Goal: Answer question/provide support

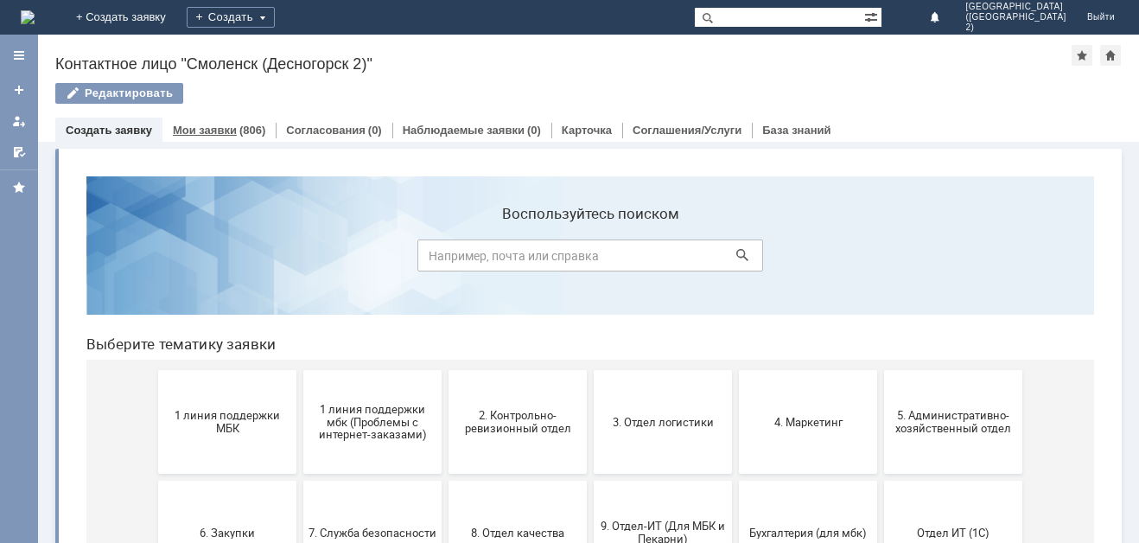
click at [255, 126] on div "(806)" at bounding box center [252, 130] width 26 height 13
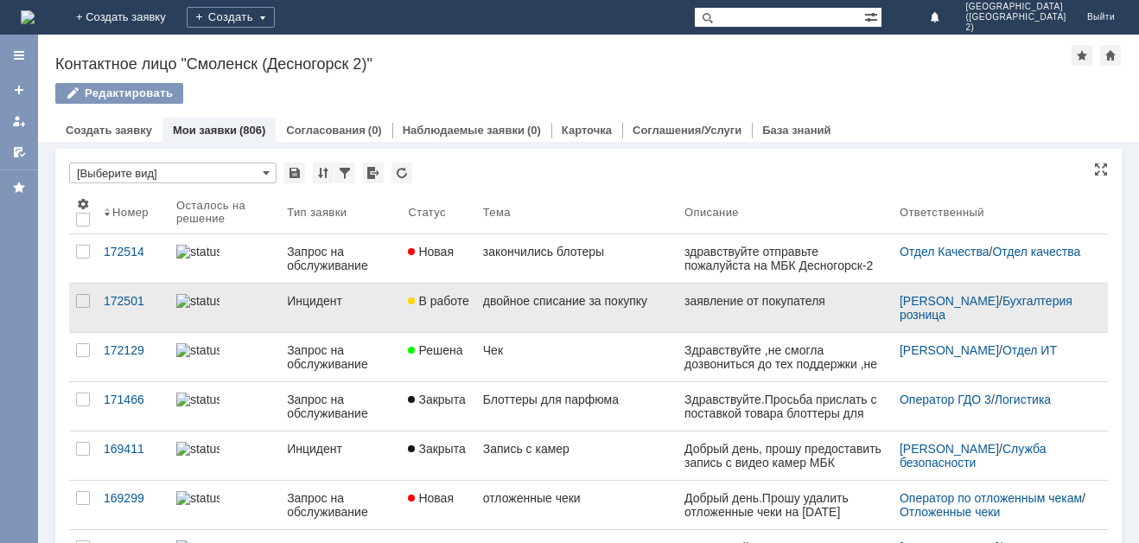
click at [835, 303] on html "заявление от покупателя" at bounding box center [785, 302] width 201 height 16
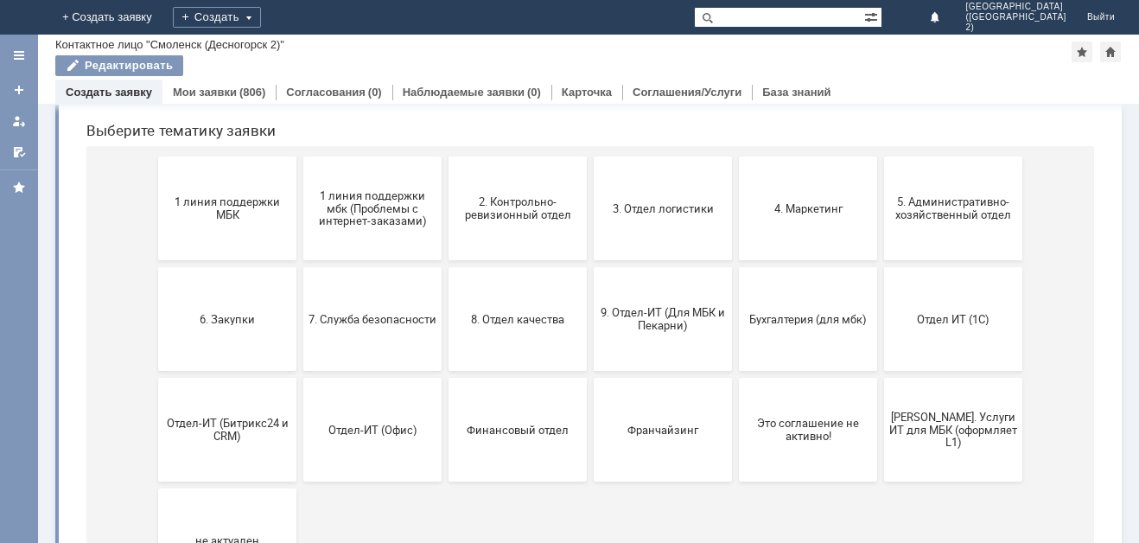
scroll to position [86, 0]
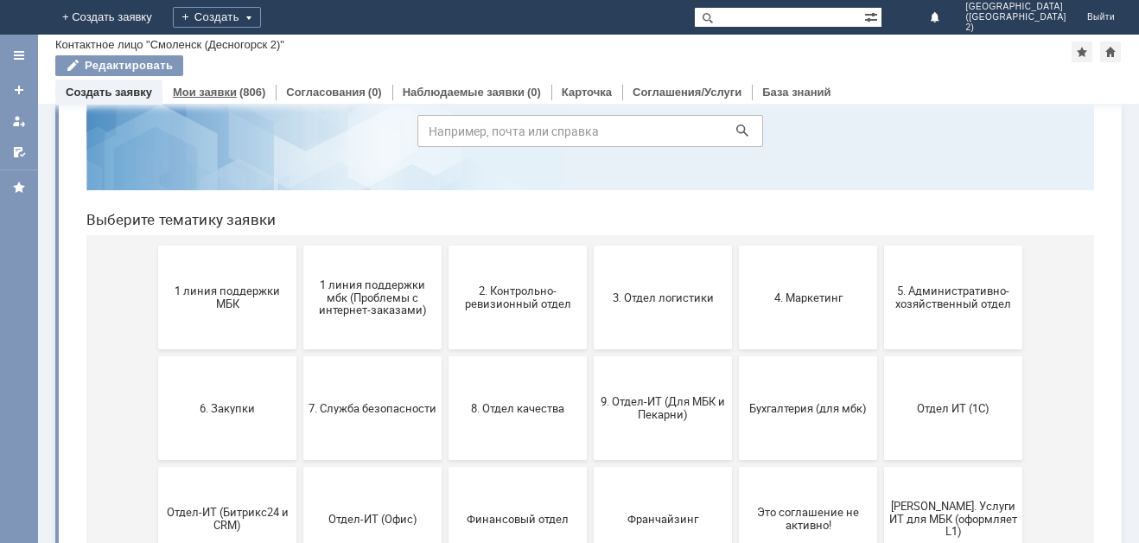
click at [211, 83] on div "Мои заявки (806)" at bounding box center [219, 92] width 113 height 25
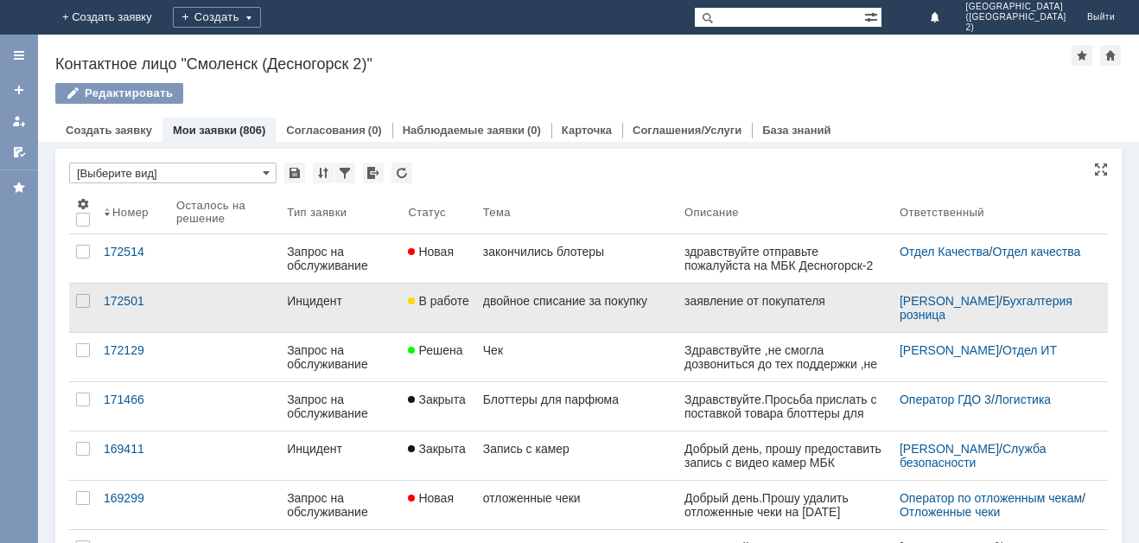
click at [303, 299] on div "Инцидент" at bounding box center [340, 301] width 107 height 14
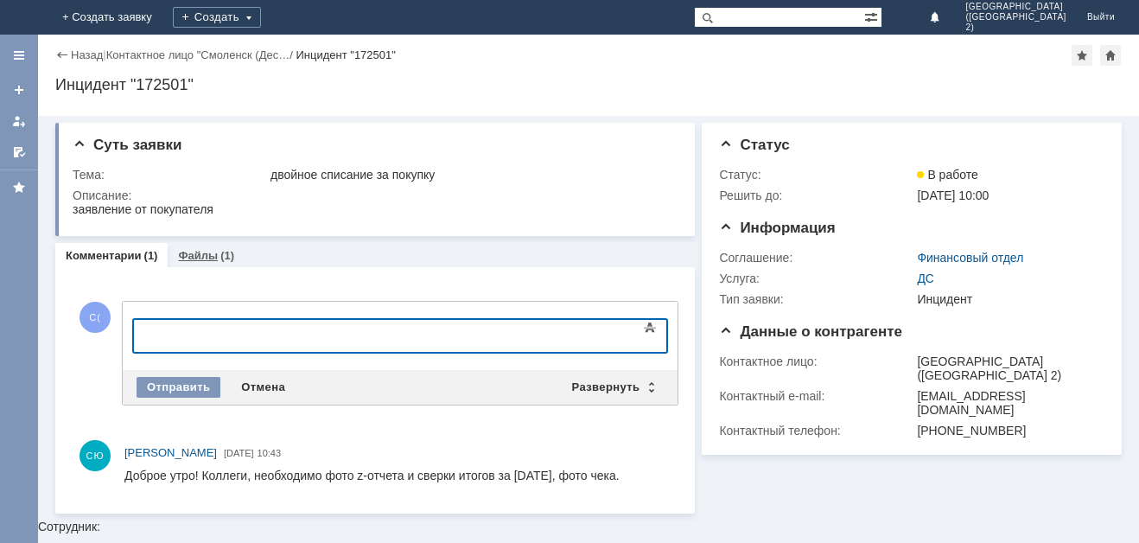
click at [201, 252] on link "Файлы" at bounding box center [198, 255] width 40 height 13
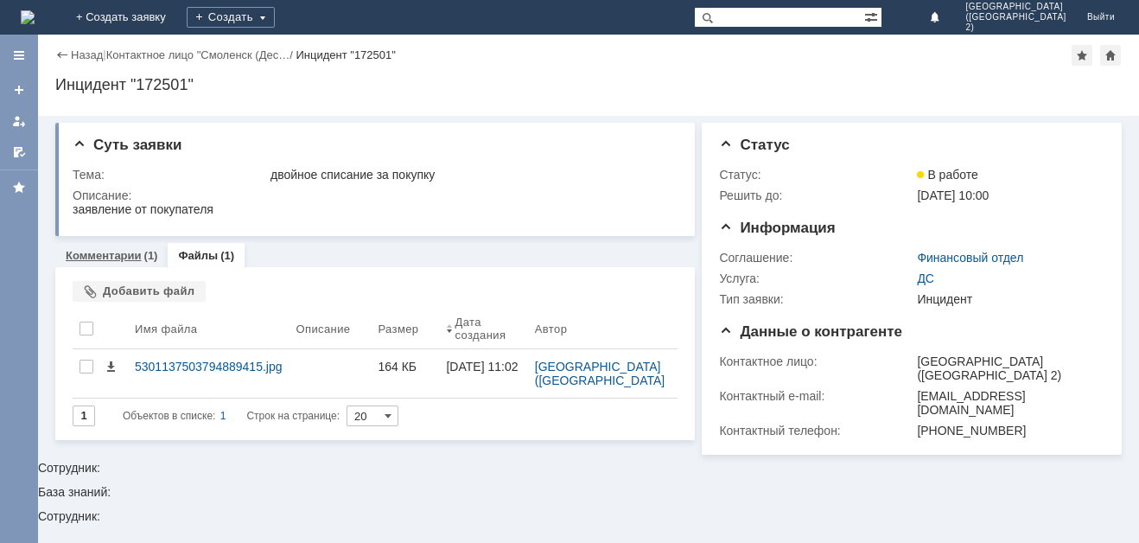
click at [132, 257] on link "Комментарии" at bounding box center [104, 255] width 76 height 13
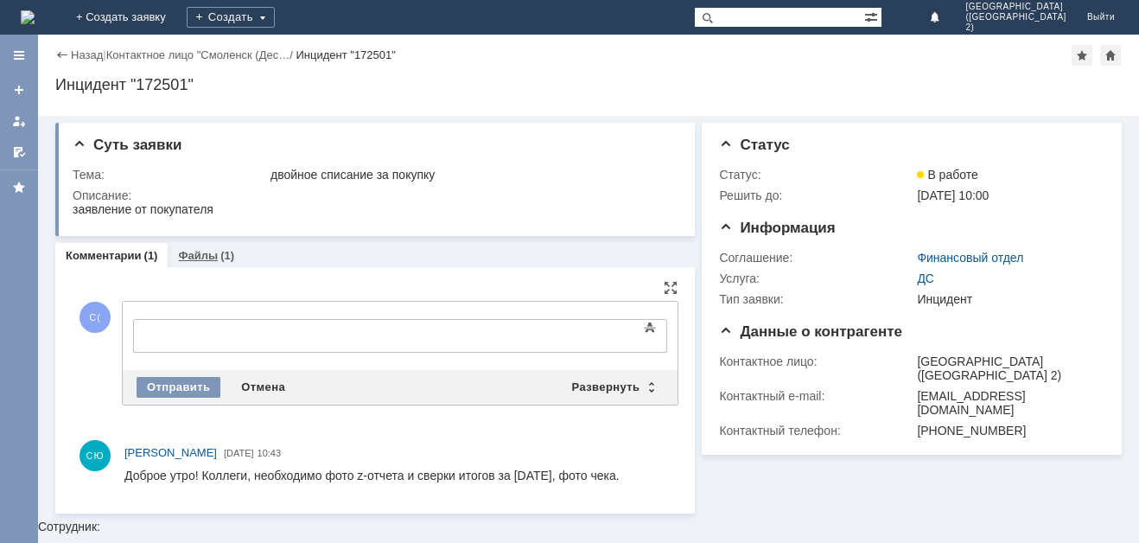
click at [205, 252] on link "Файлы" at bounding box center [198, 255] width 40 height 13
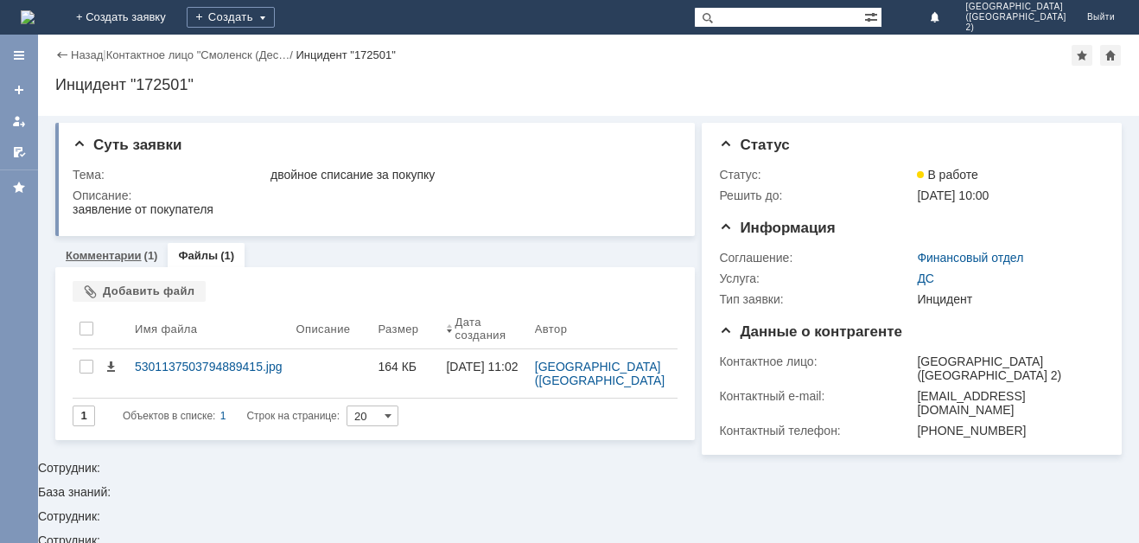
click at [119, 256] on link "Комментарии" at bounding box center [104, 255] width 76 height 13
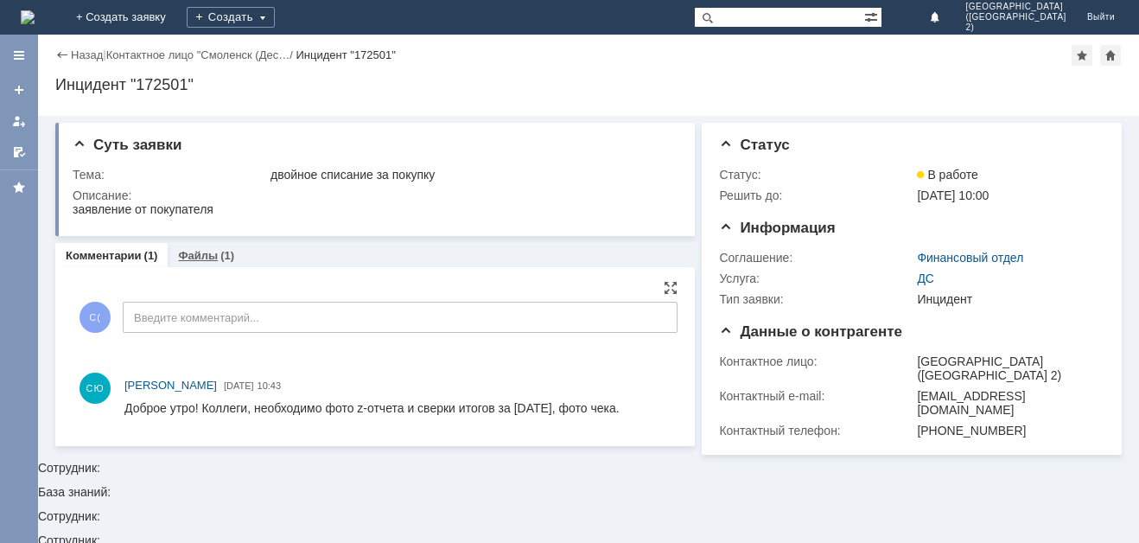
click at [193, 244] on div "Файлы (1)" at bounding box center [206, 255] width 77 height 25
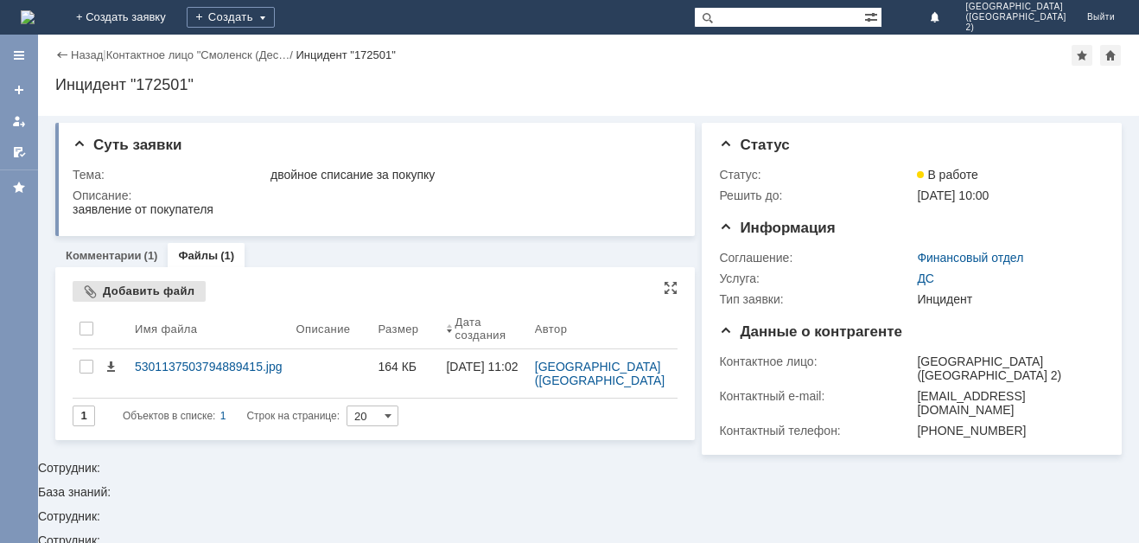
click at [121, 283] on div "Добавить файл" at bounding box center [139, 291] width 133 height 21
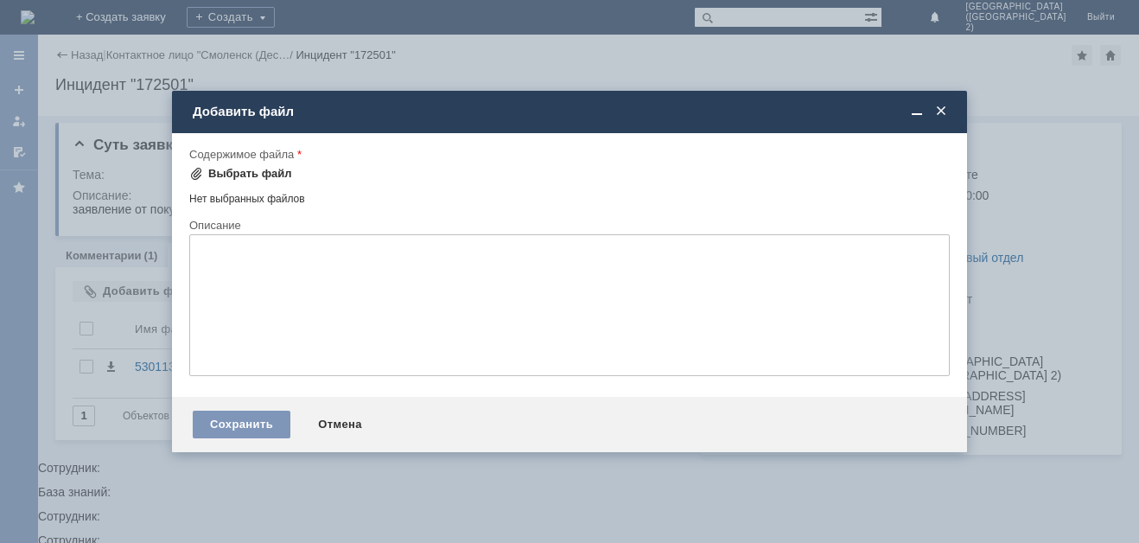
click at [250, 165] on div "Выбрать файл" at bounding box center [240, 173] width 103 height 21
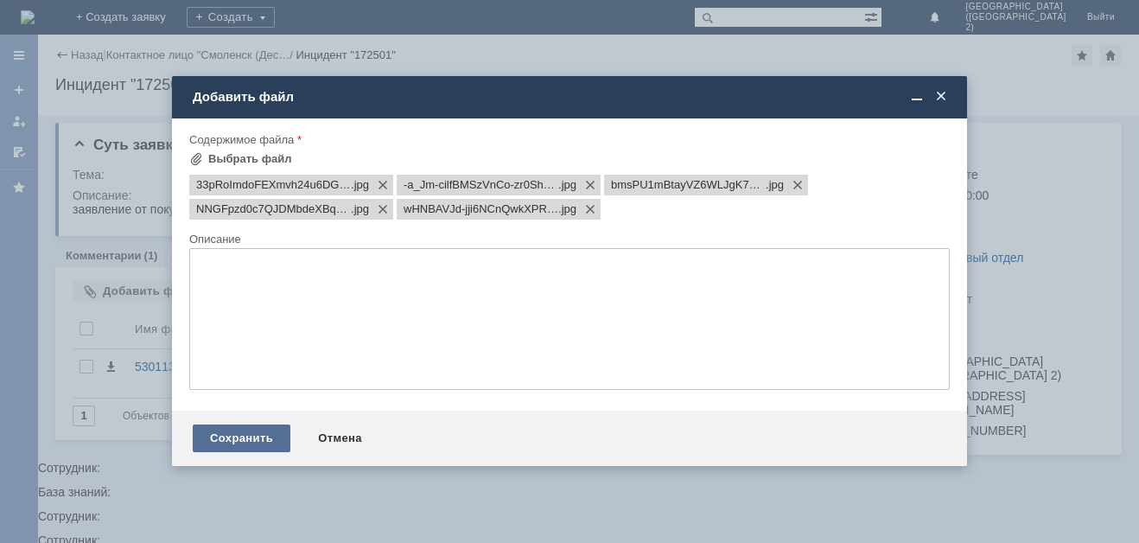
click at [272, 431] on div "Сохранить" at bounding box center [242, 438] width 98 height 28
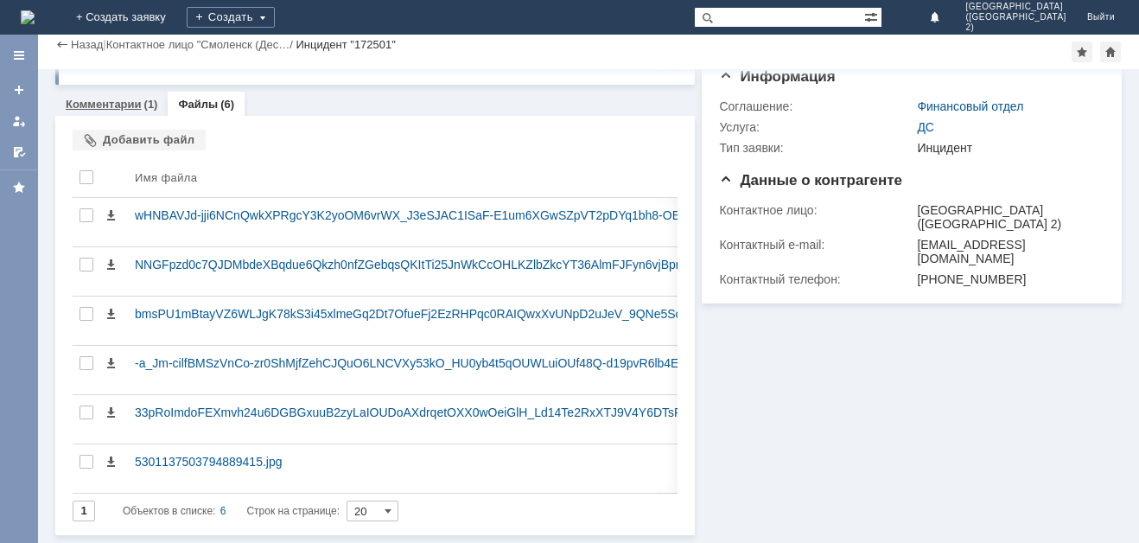
click at [108, 103] on link "Комментарии" at bounding box center [104, 104] width 76 height 13
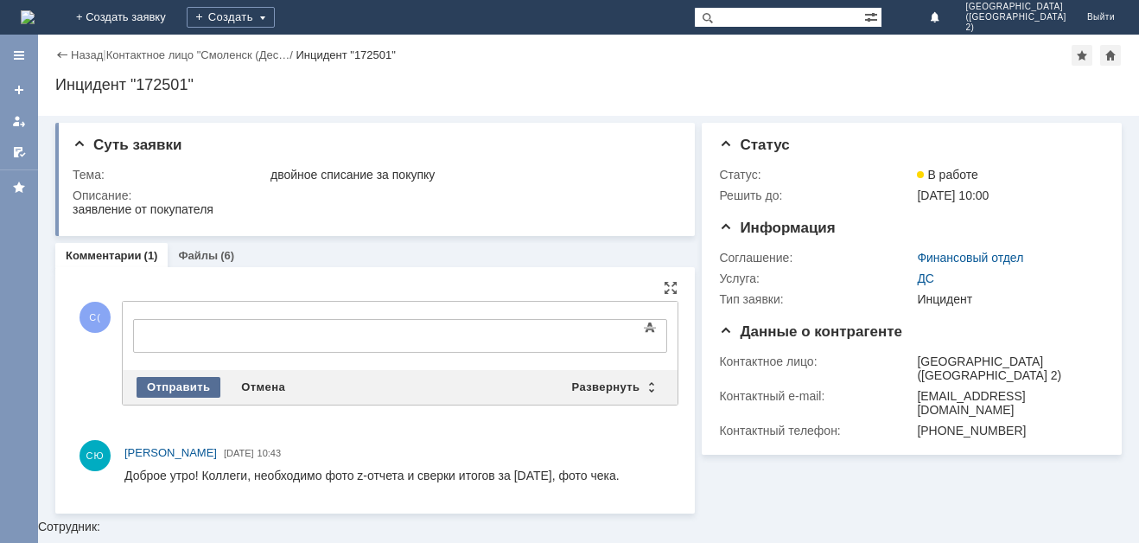
click at [172, 384] on div "Отправить" at bounding box center [179, 387] width 84 height 21
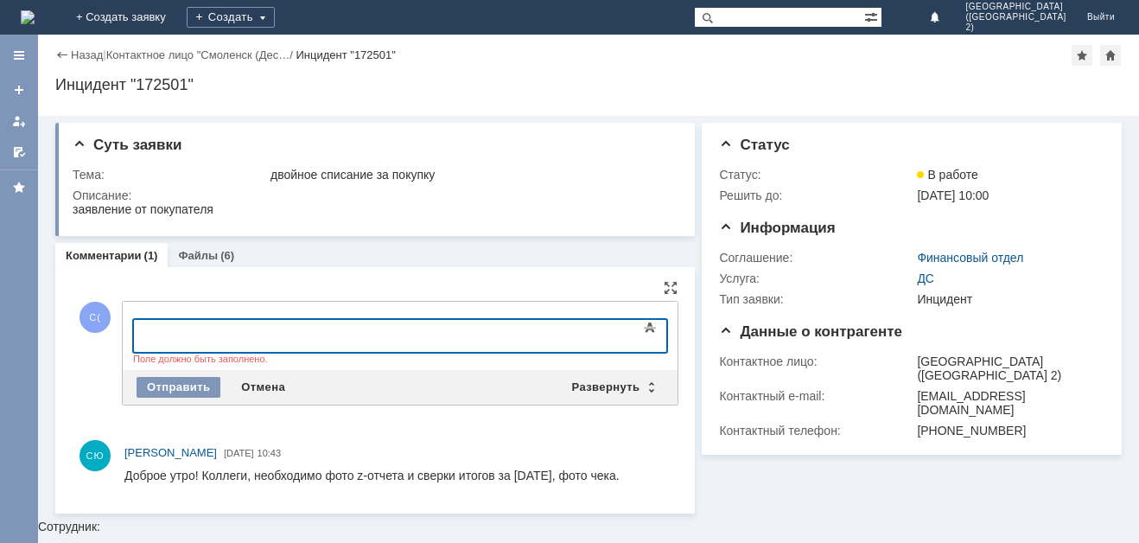
click at [199, 327] on div at bounding box center [273, 334] width 245 height 14
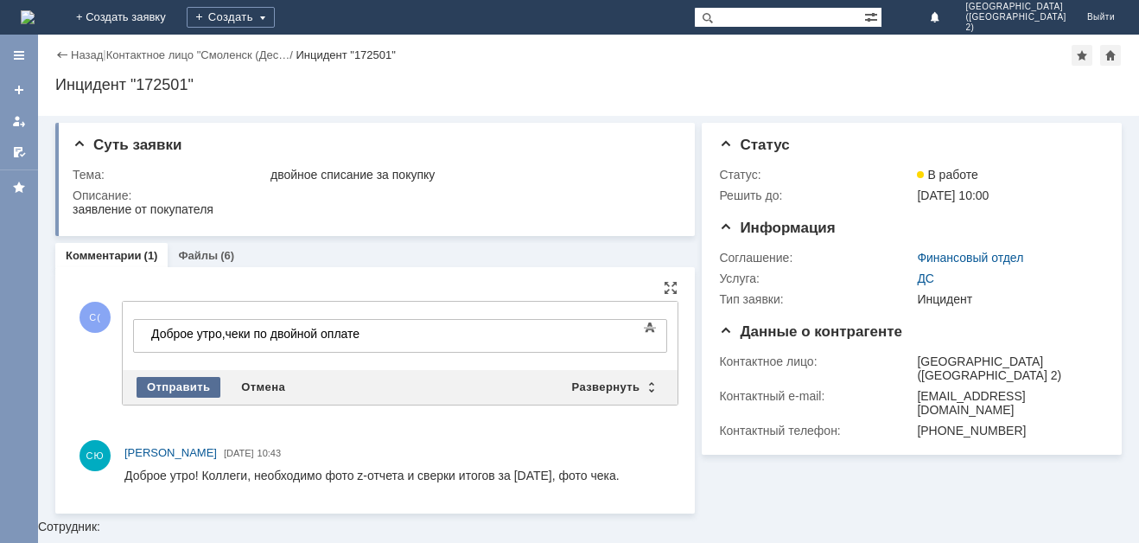
click at [188, 382] on div "Отправить" at bounding box center [179, 387] width 84 height 21
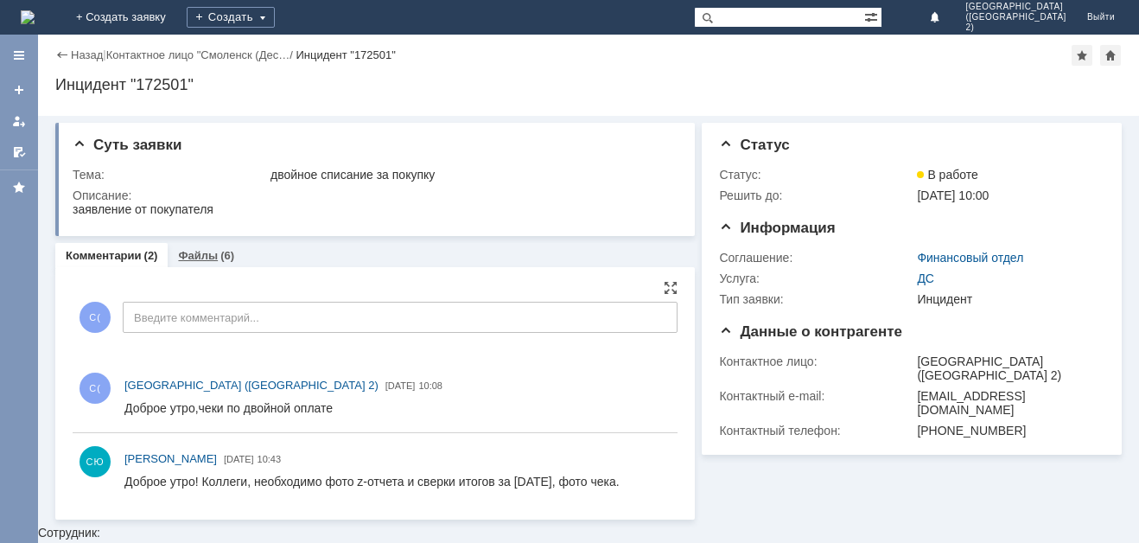
click at [199, 264] on div "Файлы (6)" at bounding box center [206, 255] width 77 height 25
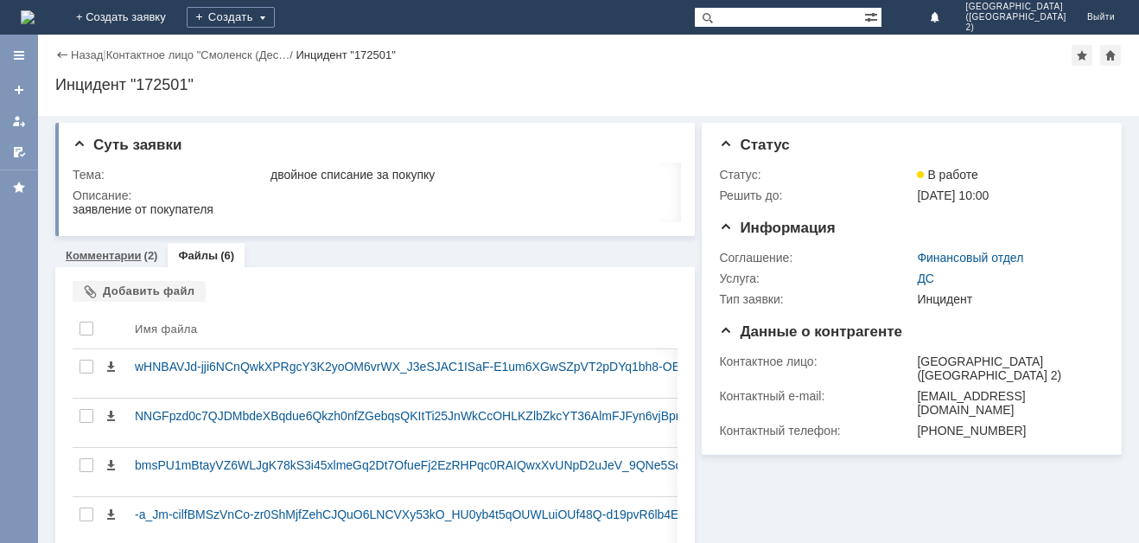
click at [129, 258] on link "Комментарии" at bounding box center [104, 255] width 76 height 13
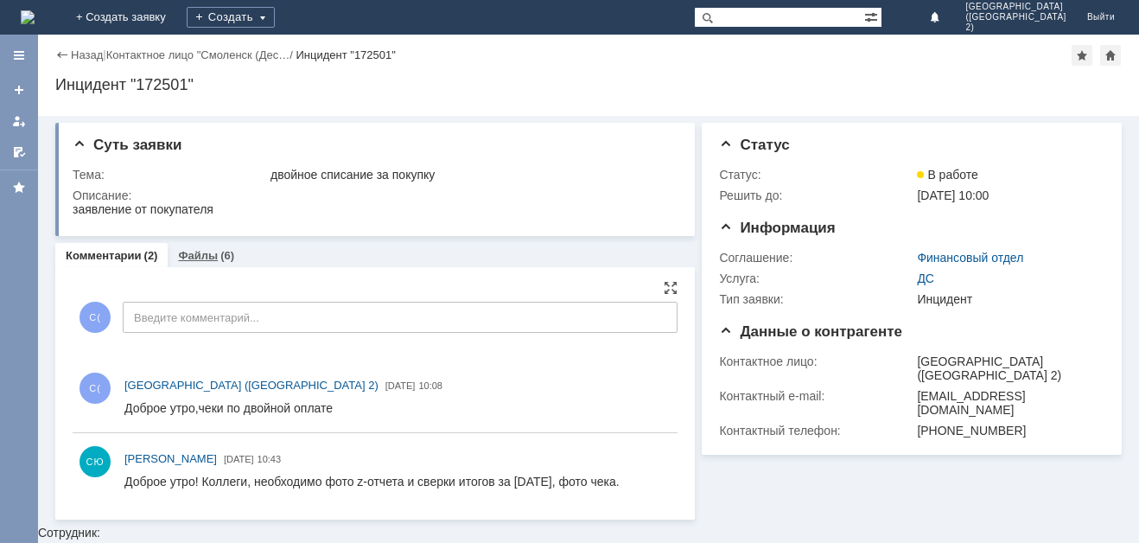
click at [185, 255] on link "Файлы" at bounding box center [198, 255] width 40 height 13
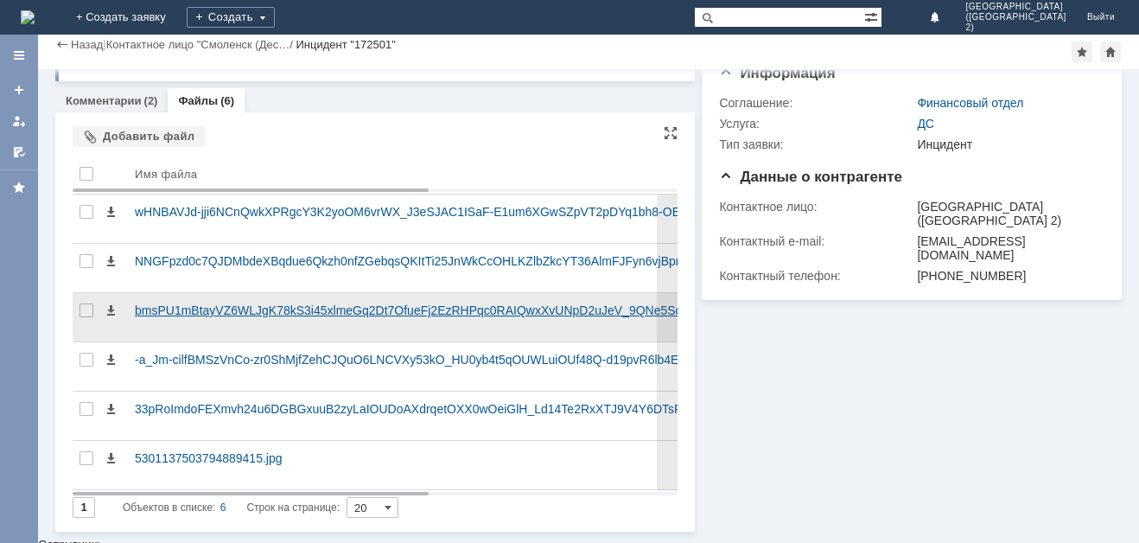
scroll to position [105, 0]
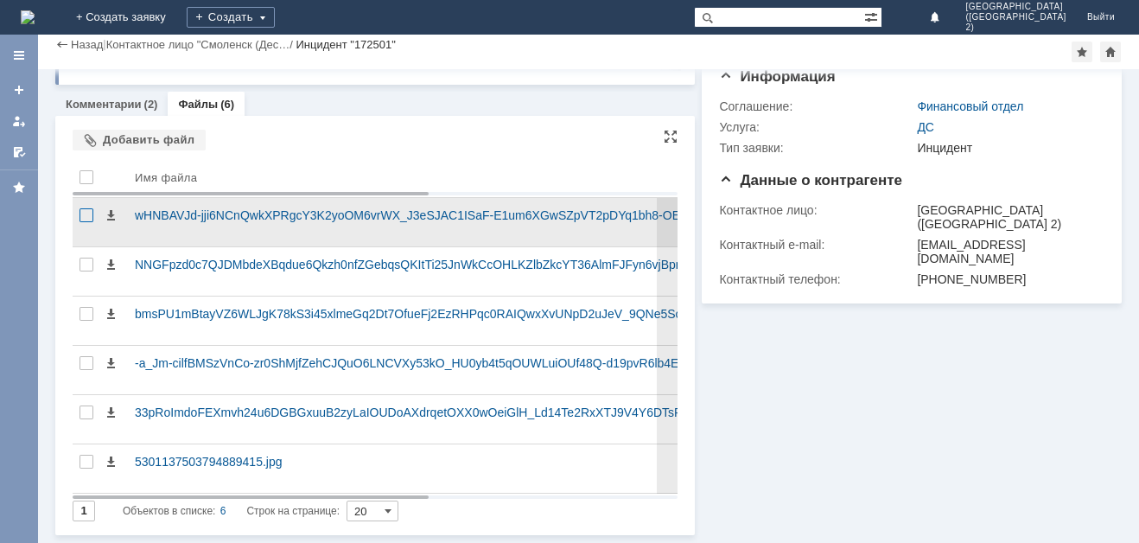
click at [82, 211] on div at bounding box center [87, 215] width 14 height 14
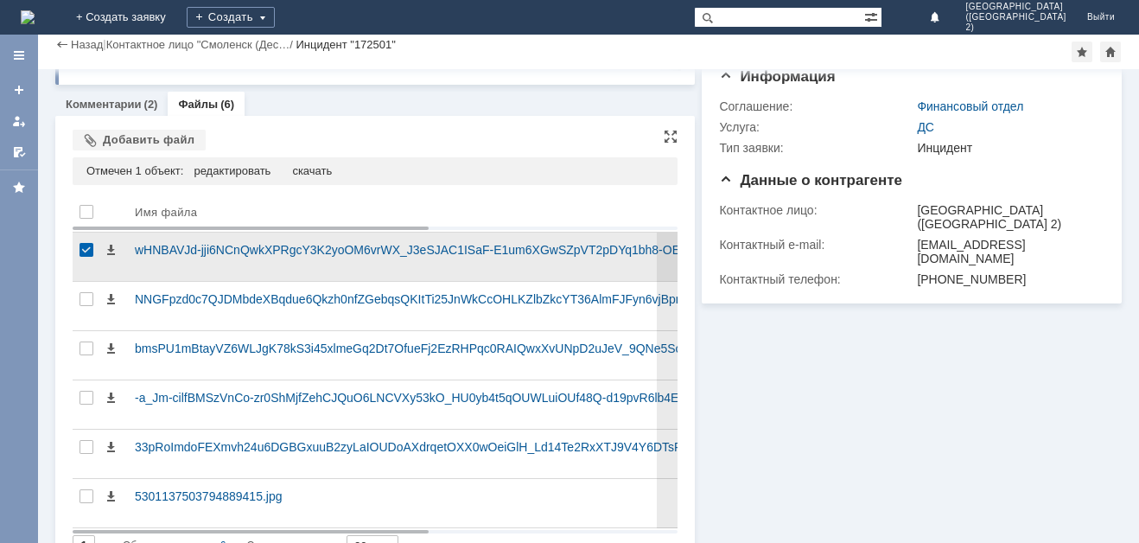
click at [83, 270] on div at bounding box center [87, 257] width 28 height 48
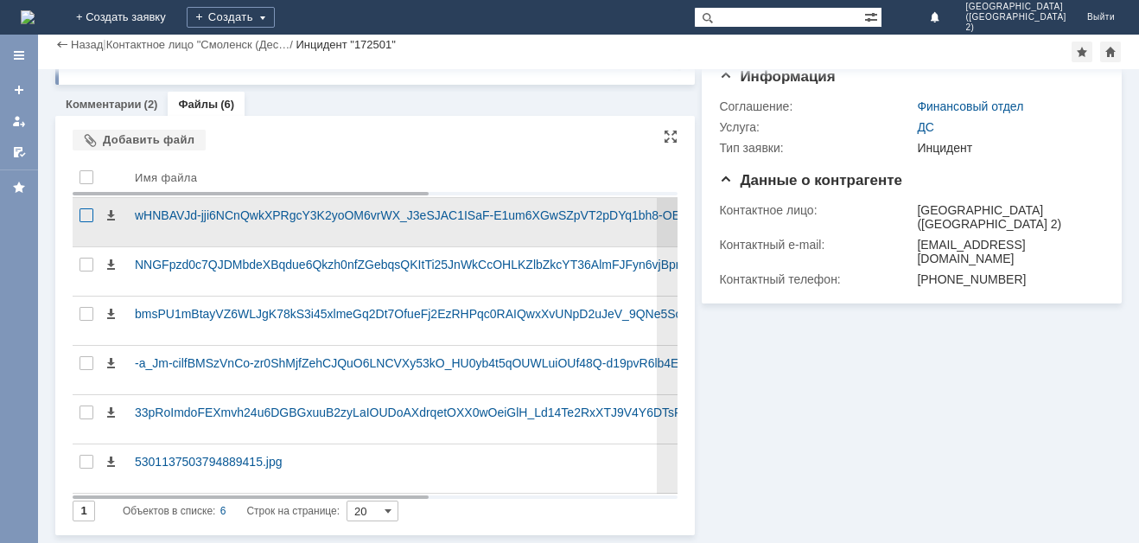
click at [88, 220] on div at bounding box center [87, 215] width 14 height 14
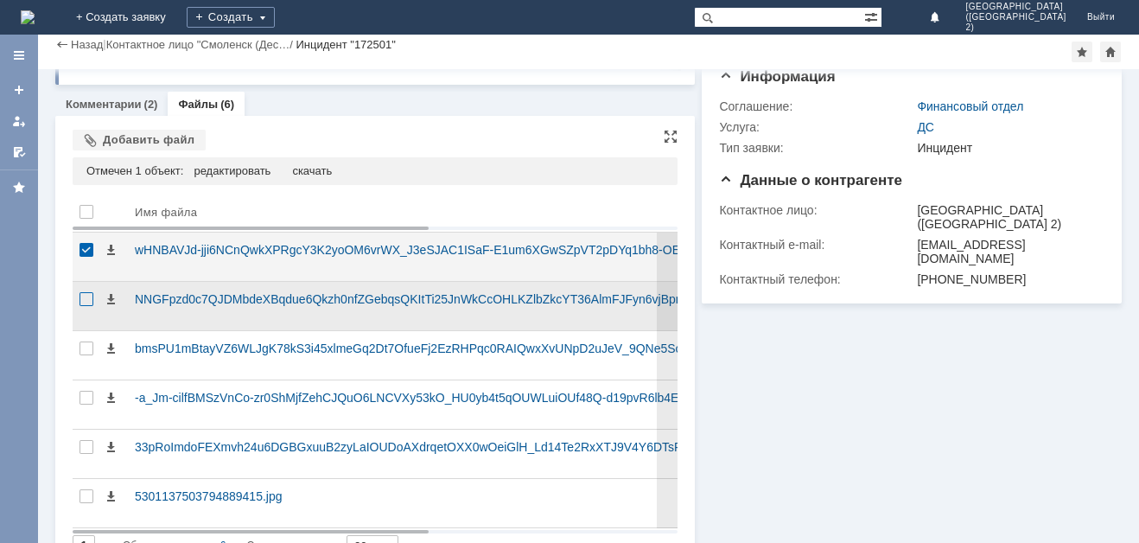
click at [86, 305] on div at bounding box center [87, 299] width 14 height 14
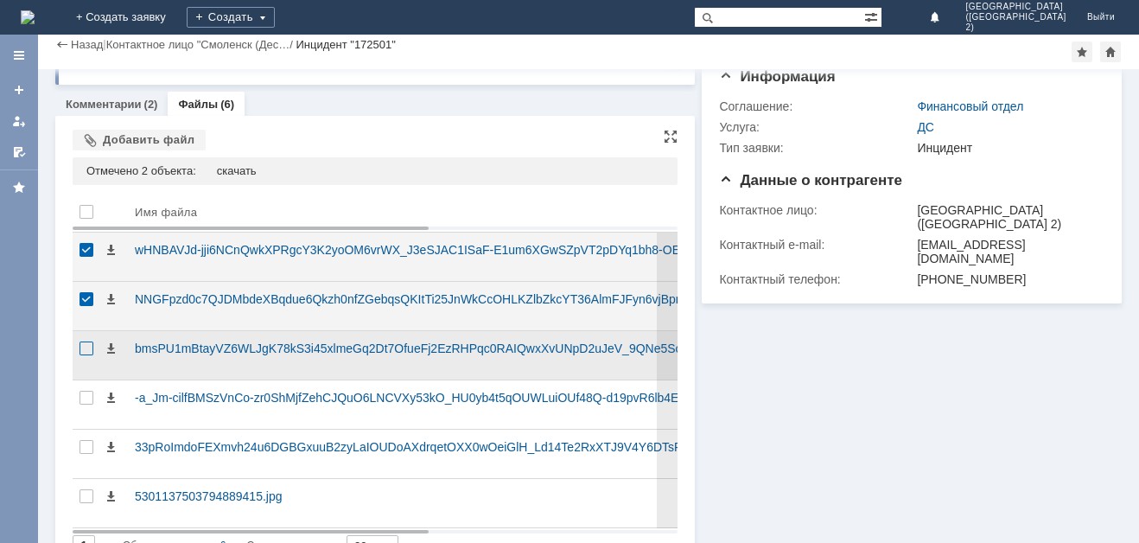
click at [90, 346] on div at bounding box center [87, 348] width 14 height 14
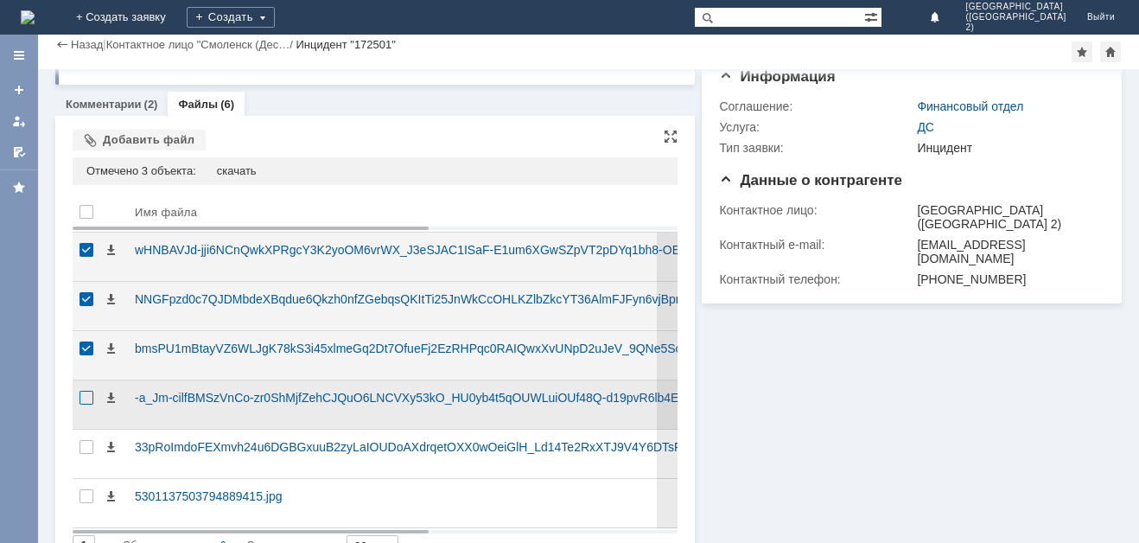
click at [88, 405] on div at bounding box center [87, 398] width 14 height 14
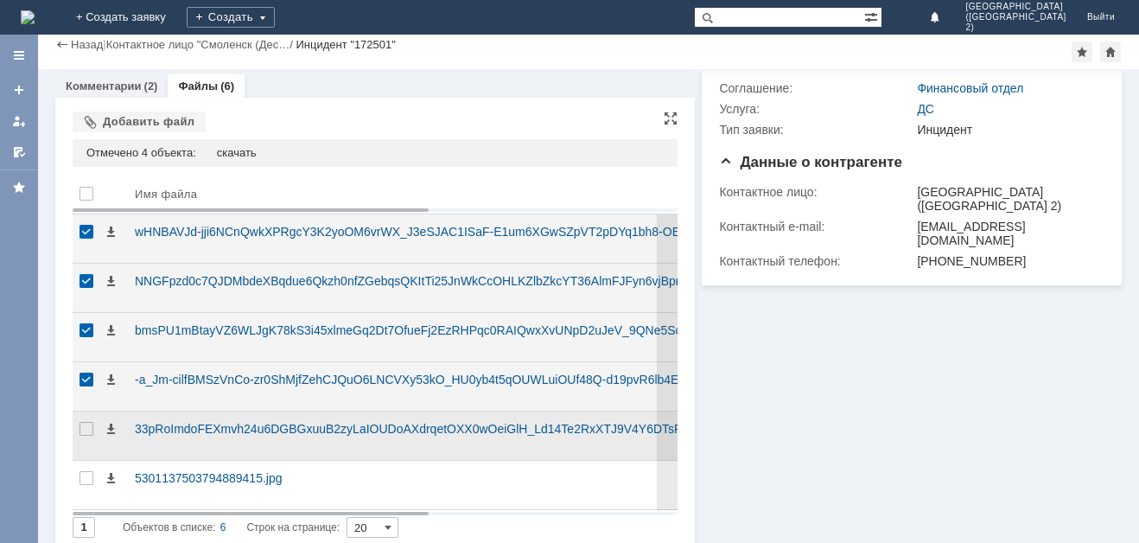
scroll to position [139, 0]
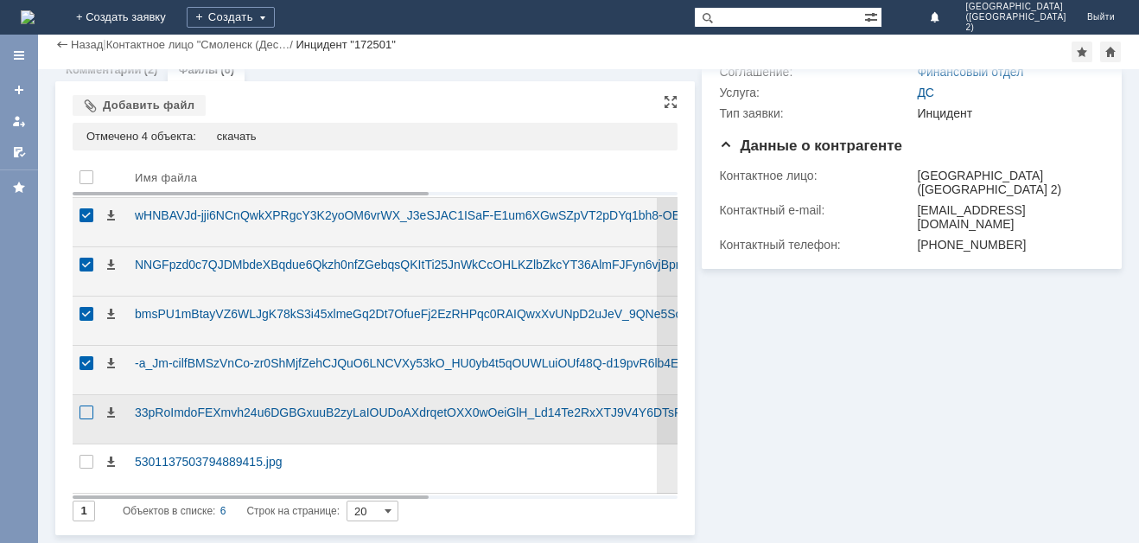
click at [87, 415] on div at bounding box center [87, 412] width 14 height 14
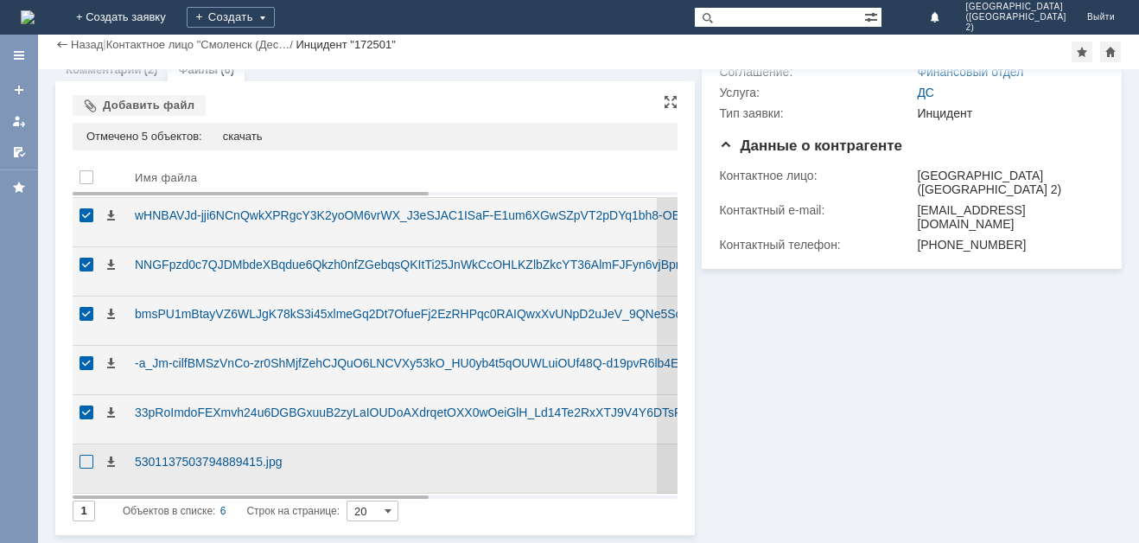
click at [92, 468] on div at bounding box center [87, 462] width 14 height 14
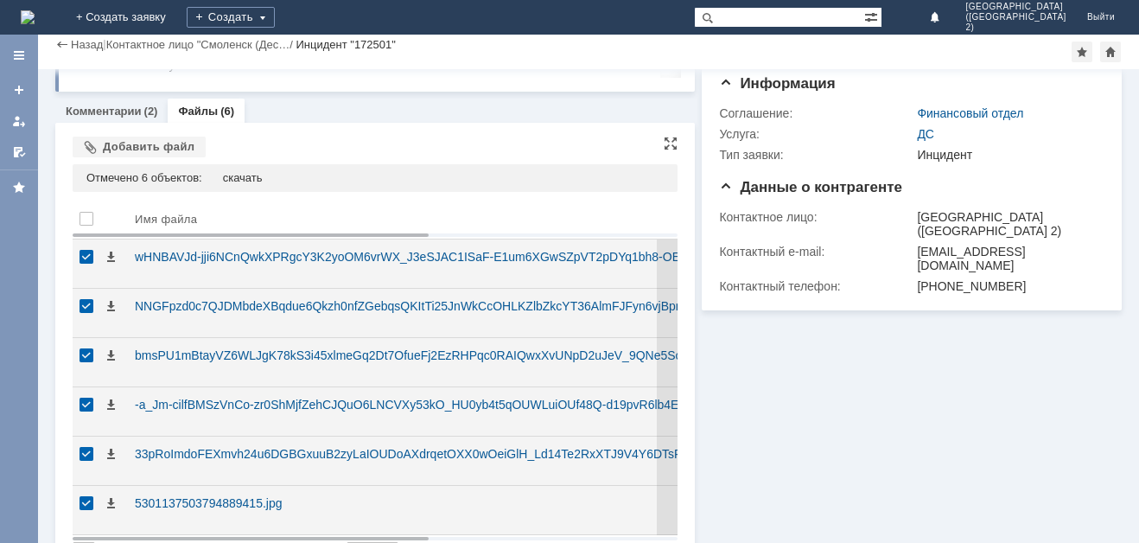
scroll to position [0, 0]
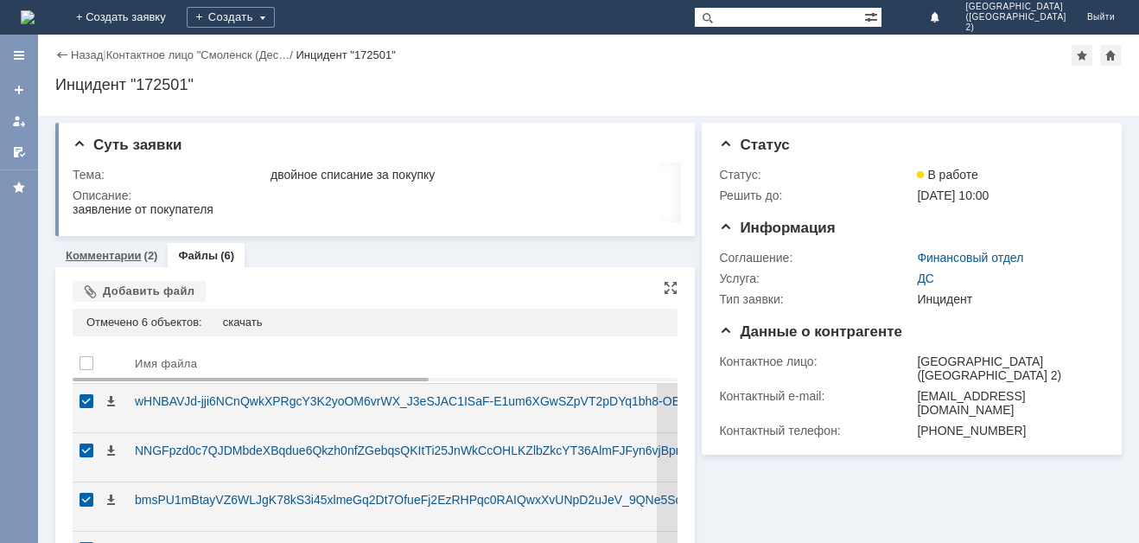
click at [138, 255] on link "Комментарии" at bounding box center [104, 255] width 76 height 13
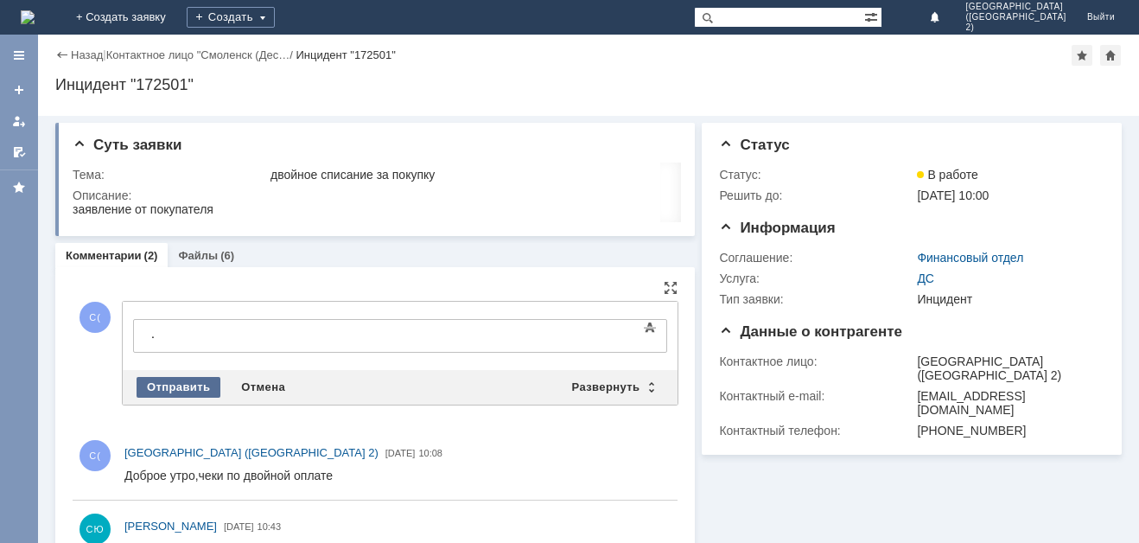
click at [195, 383] on div "Отправить" at bounding box center [179, 387] width 84 height 21
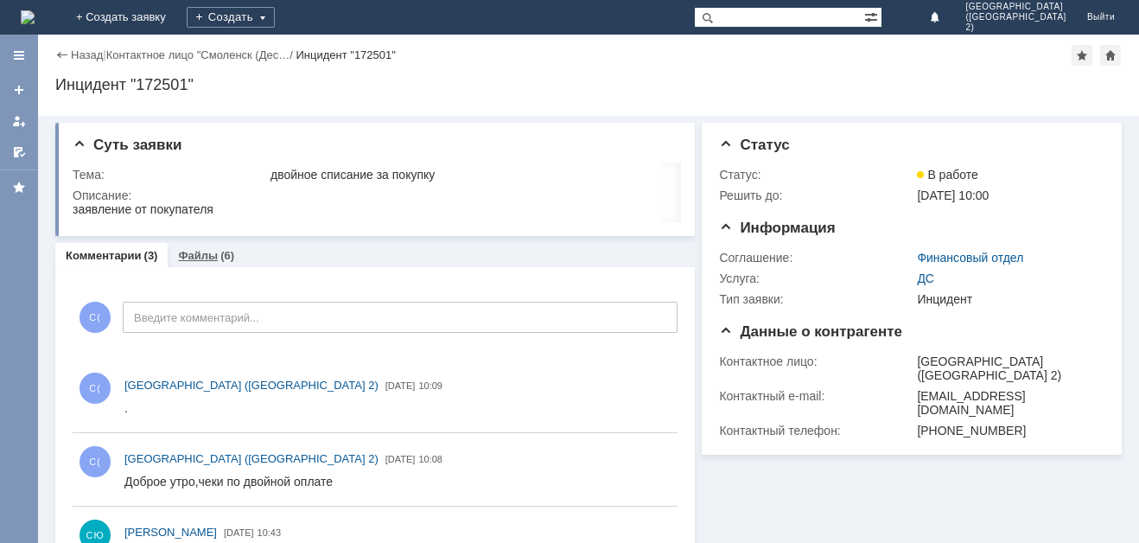
click at [212, 257] on link "Файлы" at bounding box center [198, 255] width 40 height 13
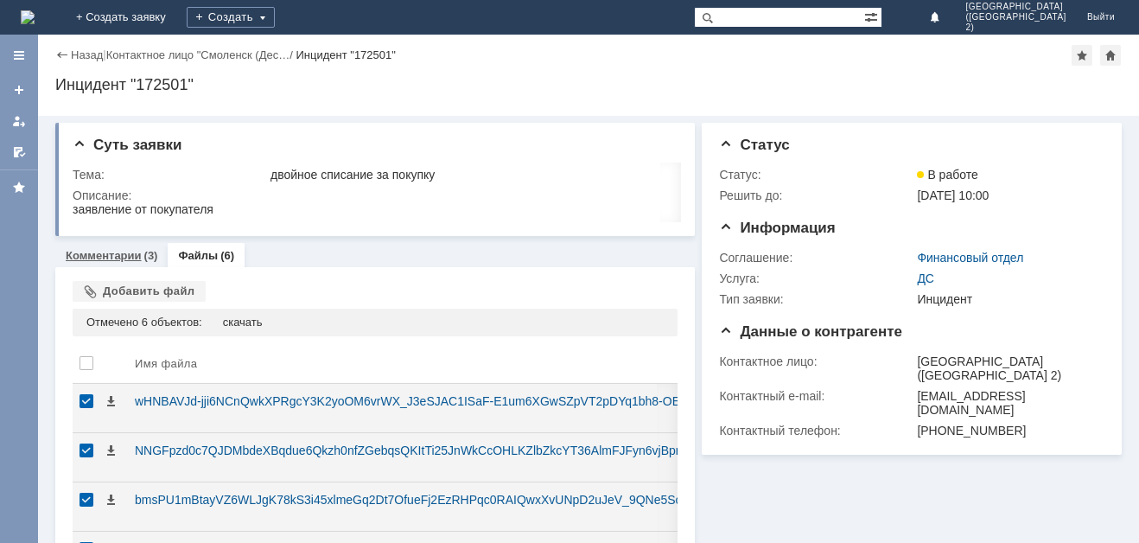
click at [137, 252] on link "Комментарии" at bounding box center [104, 255] width 76 height 13
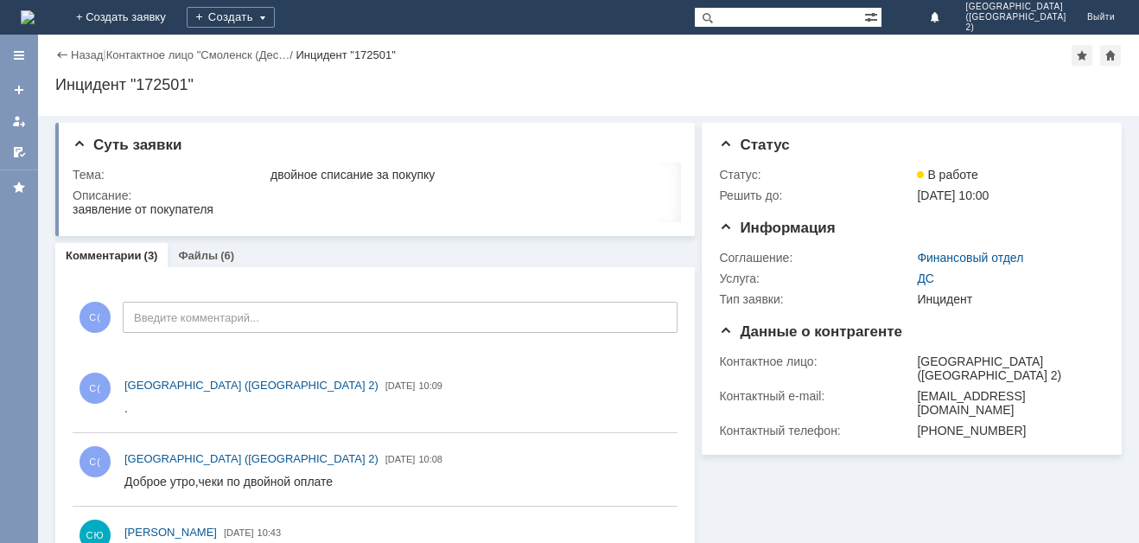
click at [35, 17] on img at bounding box center [28, 17] width 14 height 14
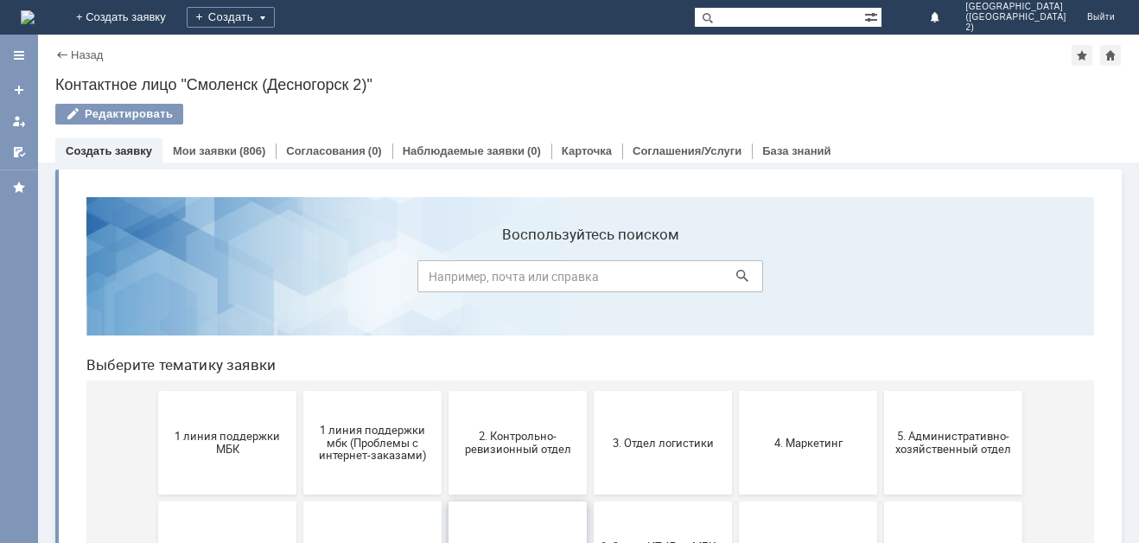
scroll to position [86, 0]
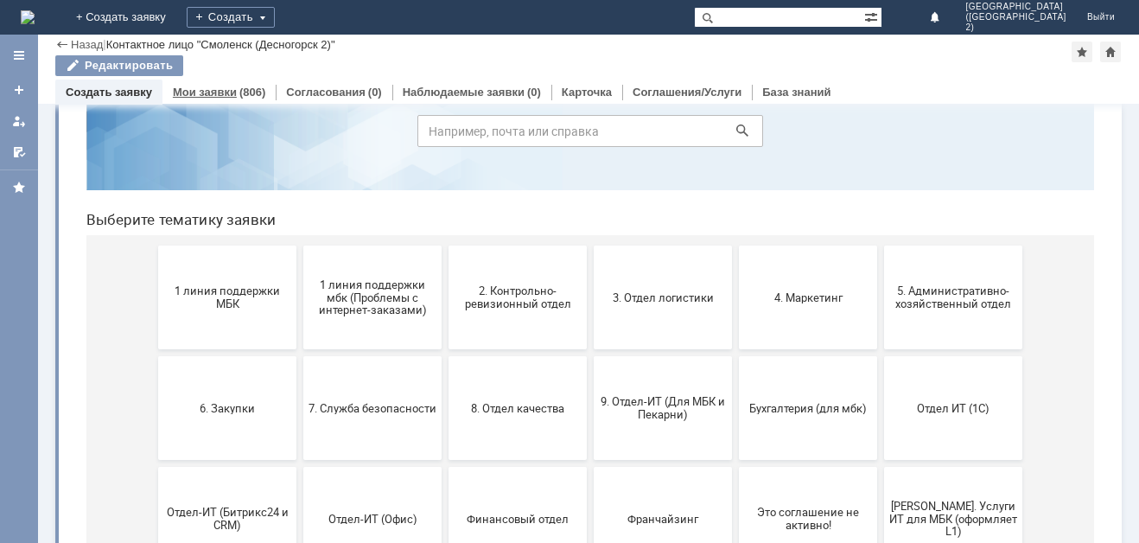
click at [215, 96] on link "Мои заявки" at bounding box center [205, 92] width 64 height 13
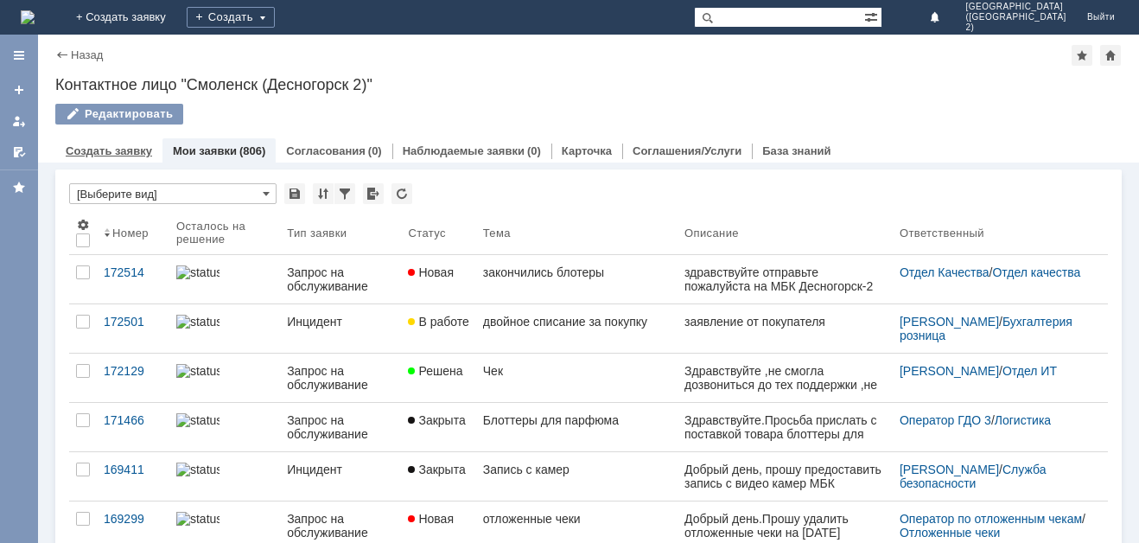
click at [89, 153] on link "Создать заявку" at bounding box center [109, 150] width 86 height 13
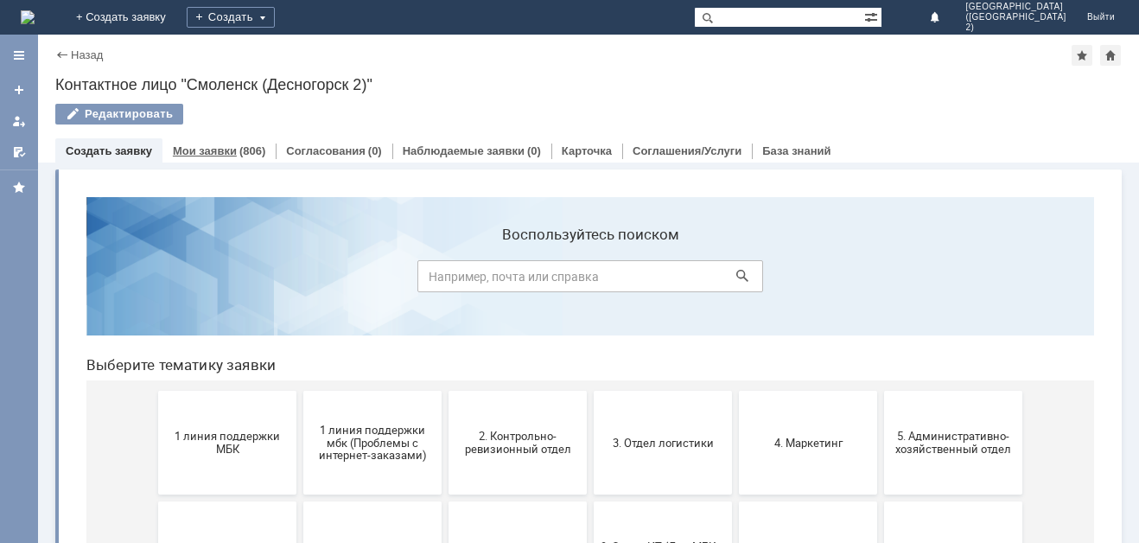
click at [199, 153] on link "Мои заявки" at bounding box center [205, 150] width 64 height 13
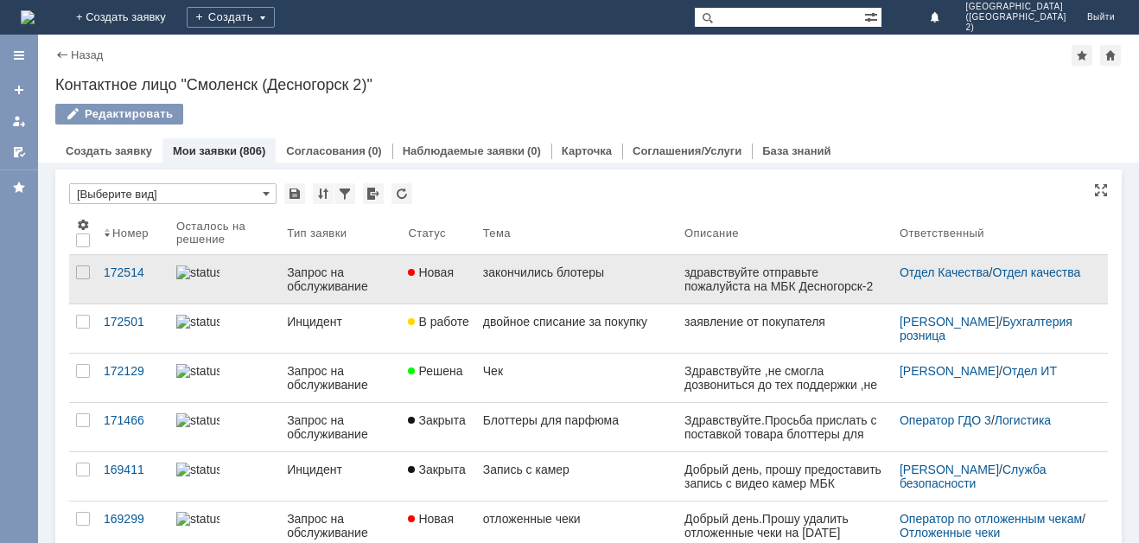
click at [595, 283] on link "закончились блотеры" at bounding box center [576, 279] width 201 height 48
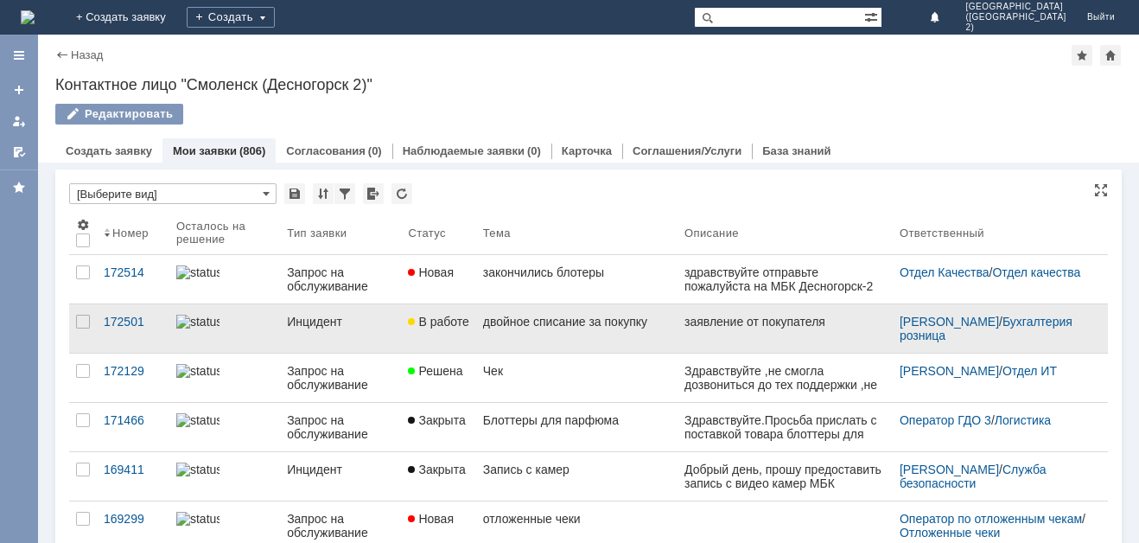
click at [539, 328] on link "двойное списание за покупку" at bounding box center [576, 328] width 201 height 48
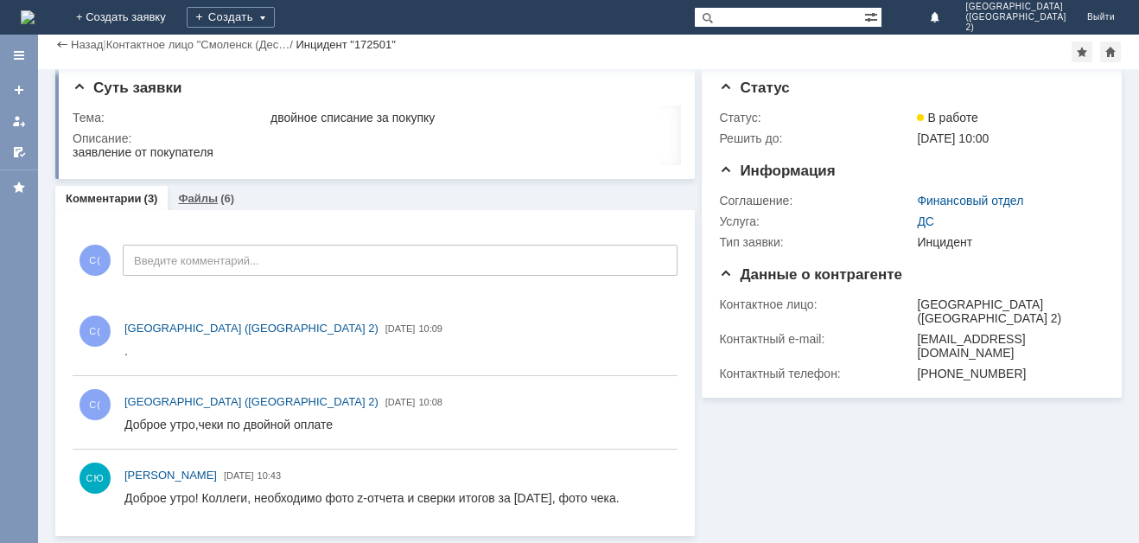
click at [216, 197] on div "Файлы (6)" at bounding box center [206, 198] width 56 height 11
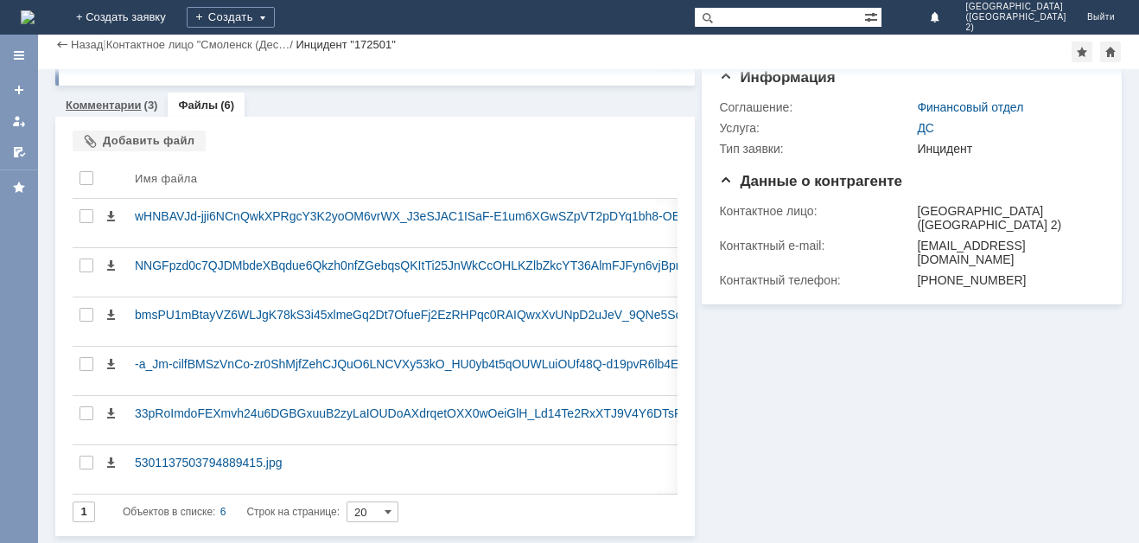
click at [128, 102] on link "Комментарии" at bounding box center [104, 105] width 76 height 13
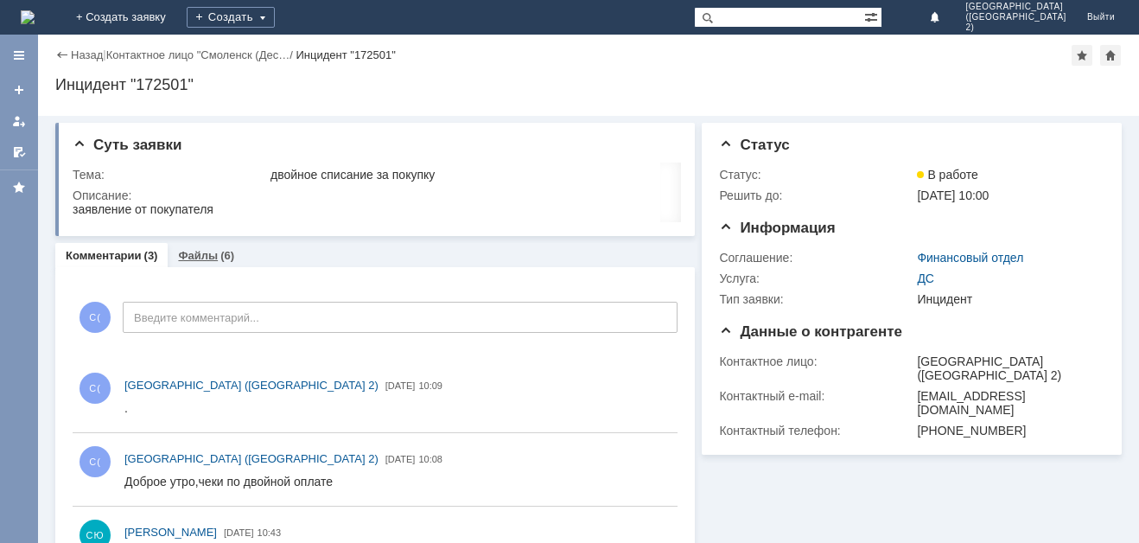
click at [214, 258] on link "Файлы" at bounding box center [198, 255] width 40 height 13
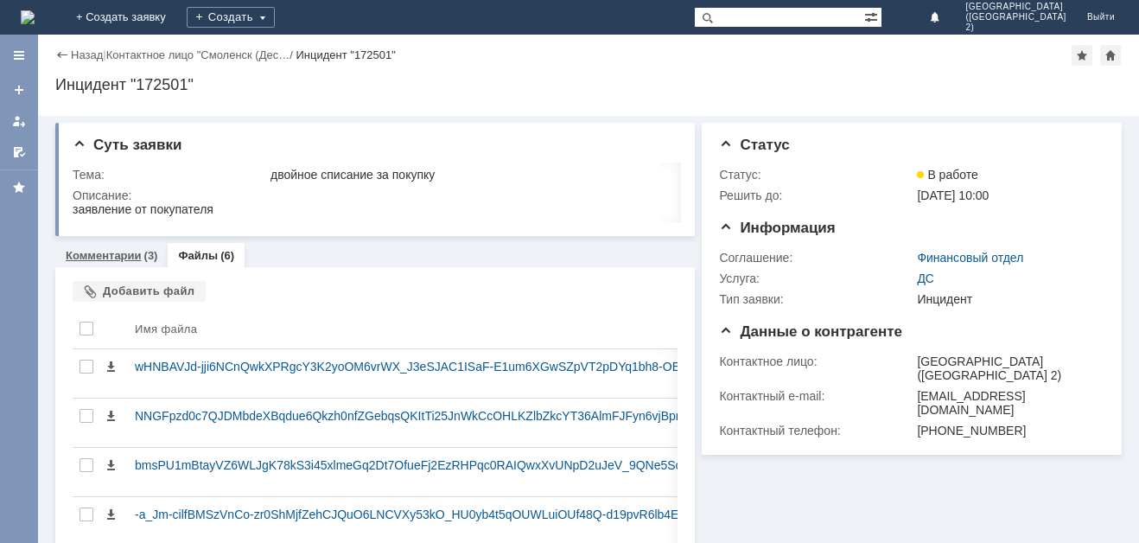
click at [144, 258] on div "(3)" at bounding box center [151, 255] width 14 height 13
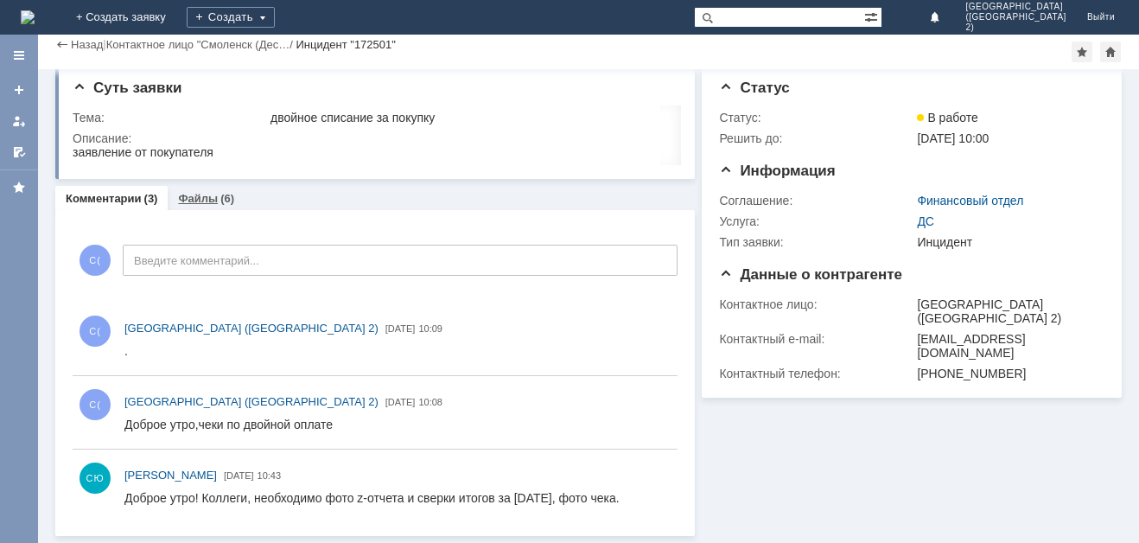
click at [194, 196] on link "Файлы" at bounding box center [198, 198] width 40 height 13
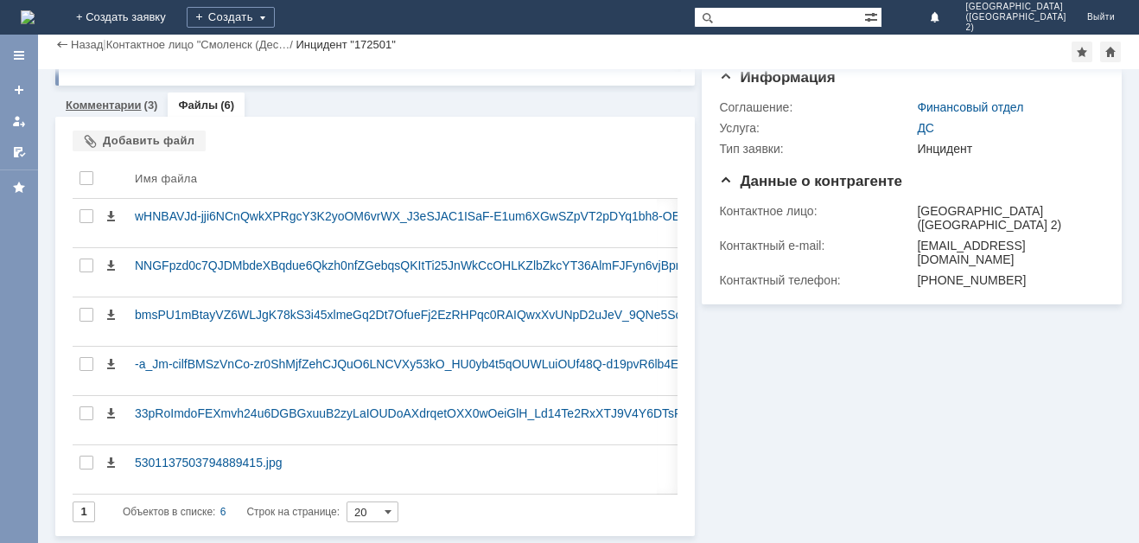
click at [132, 98] on div "Комментарии (3)" at bounding box center [111, 104] width 112 height 25
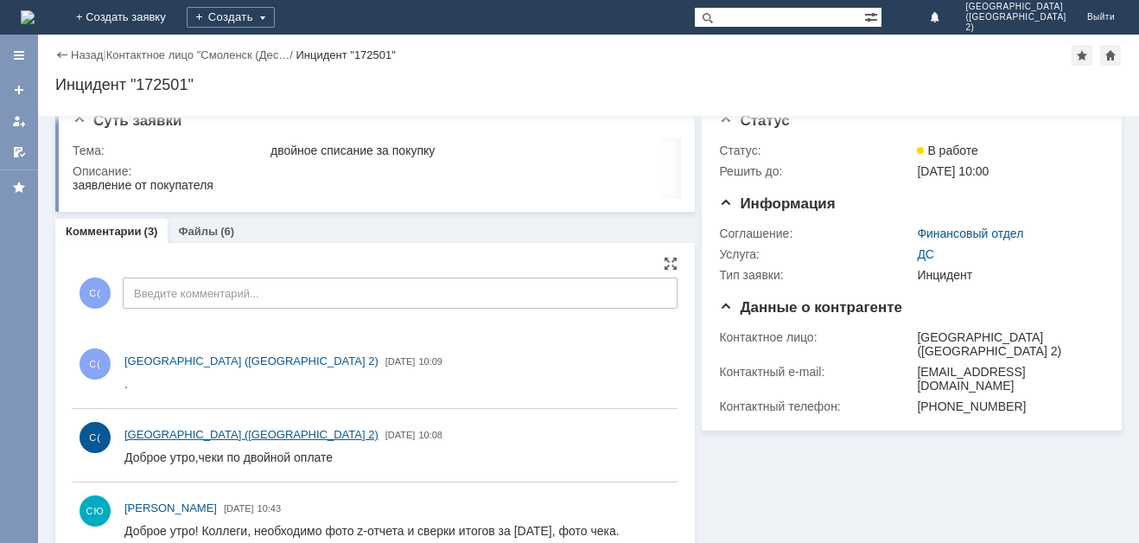
scroll to position [37, 0]
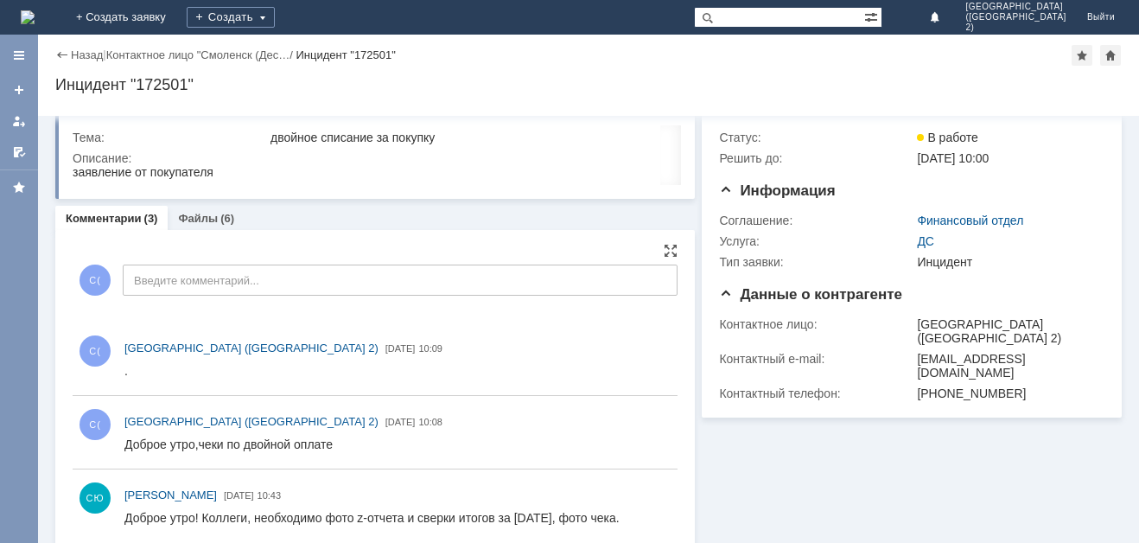
click at [380, 439] on html "Доброе утро,чеки по двойной оплате" at bounding box center [393, 445] width 538 height 16
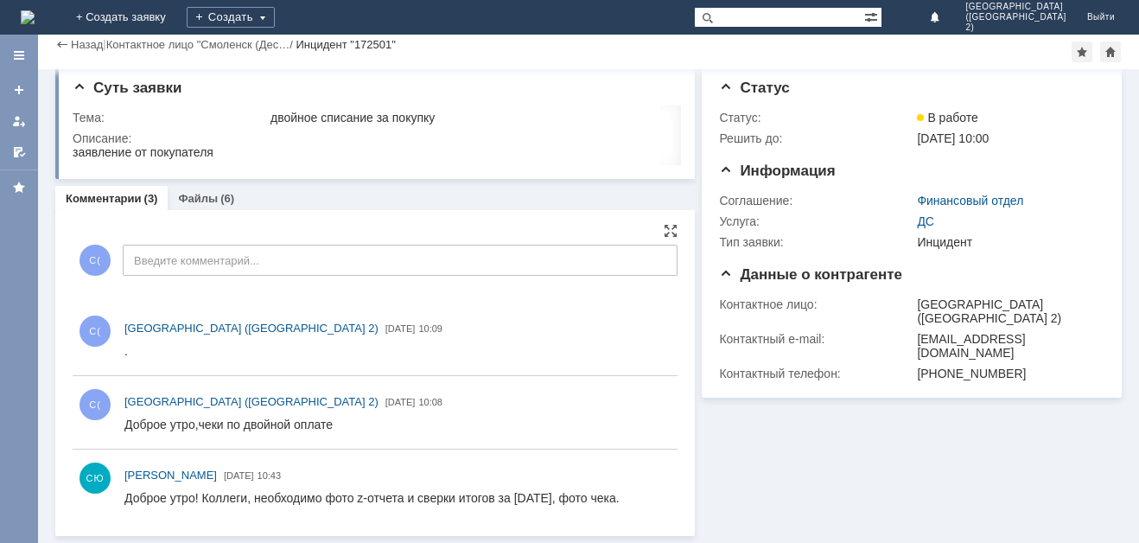
scroll to position [11, 0]
click at [194, 190] on div "Файлы (6)" at bounding box center [206, 198] width 77 height 25
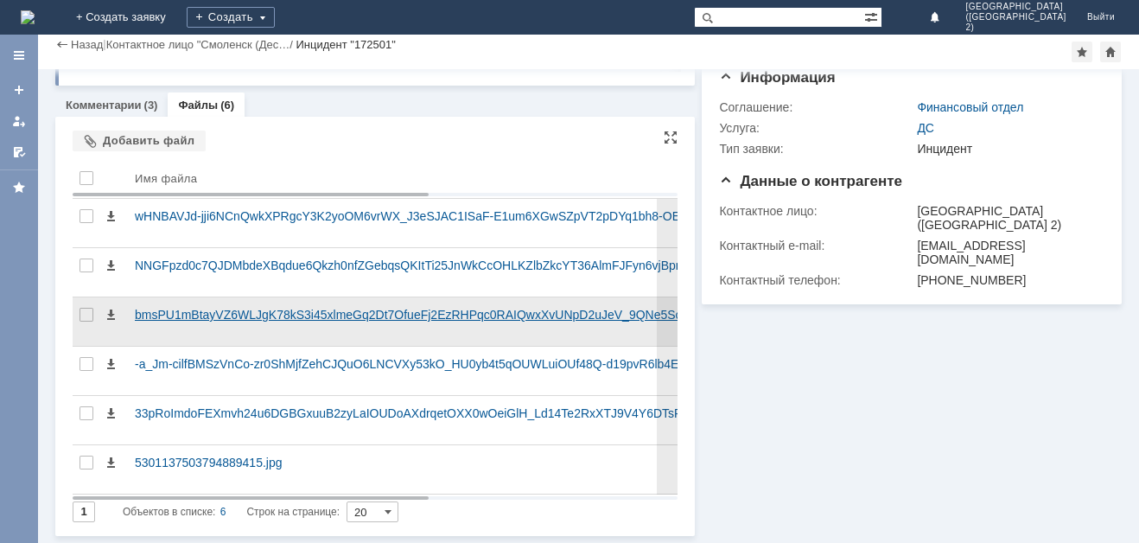
scroll to position [105, 0]
